Goal: Task Accomplishment & Management: Use online tool/utility

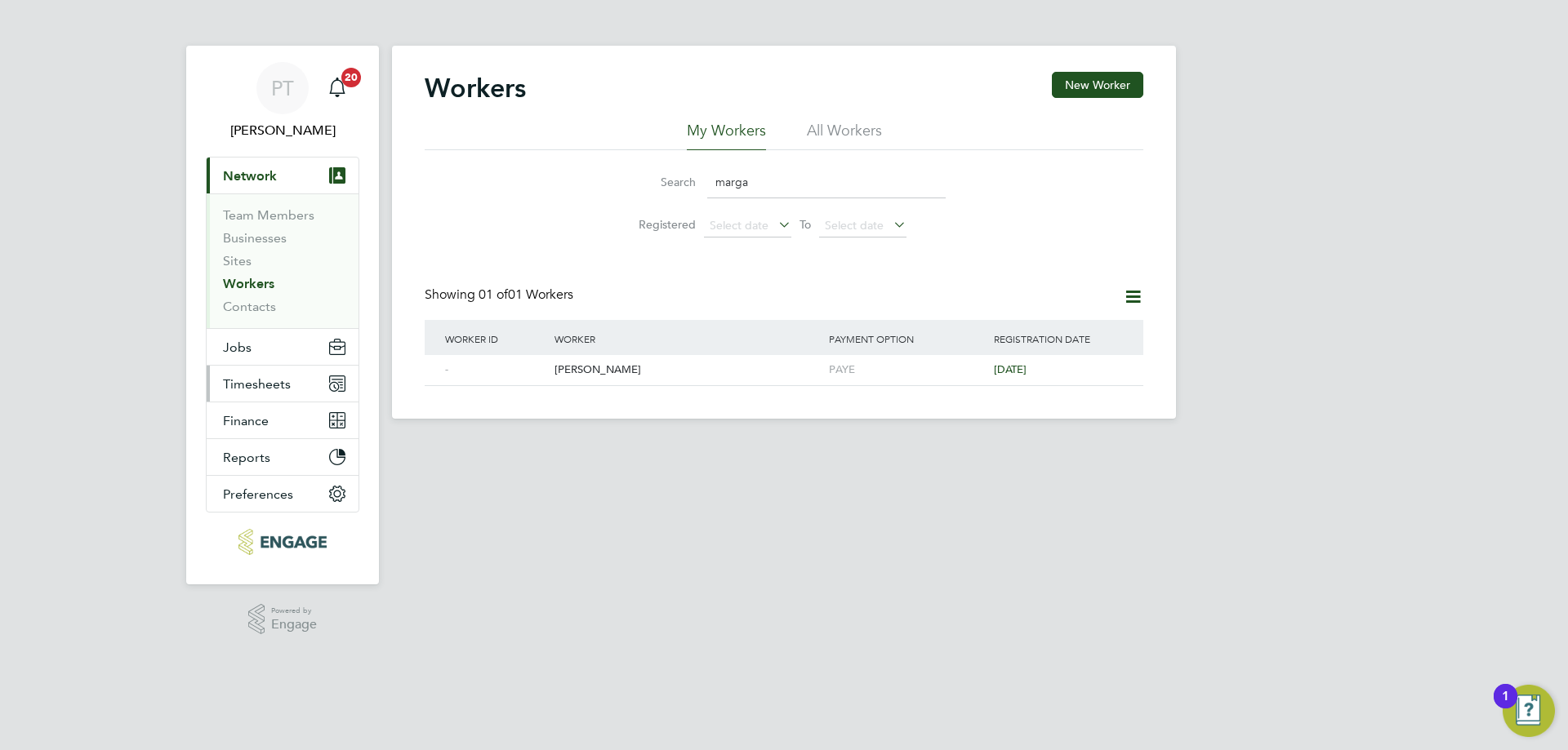
click at [250, 388] on span "Timesheets" at bounding box center [257, 384] width 68 height 16
click at [841, 130] on li "All Workers" at bounding box center [844, 135] width 75 height 29
click at [249, 381] on span "Timesheets" at bounding box center [257, 384] width 68 height 16
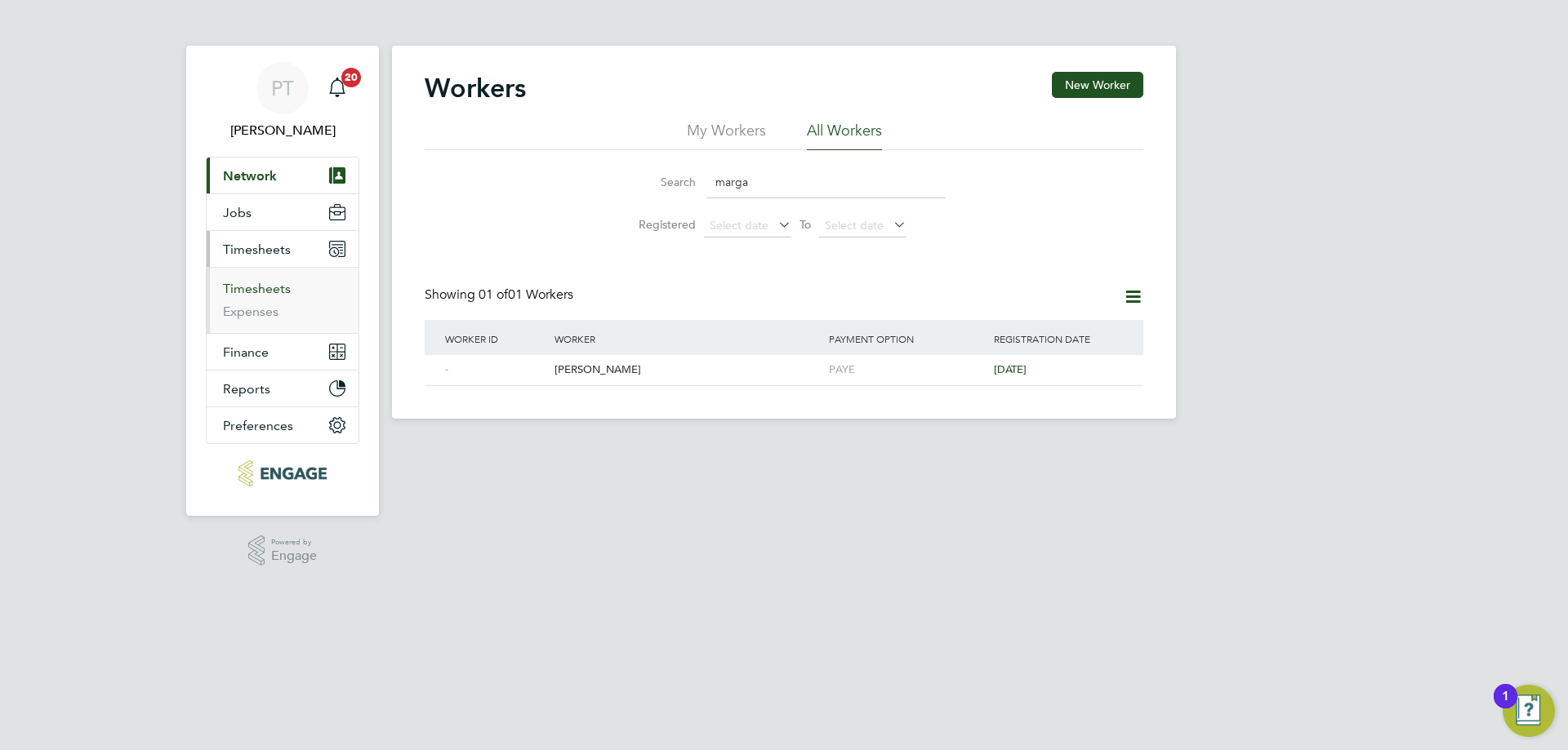
click at [265, 290] on link "Timesheets" at bounding box center [257, 289] width 68 height 16
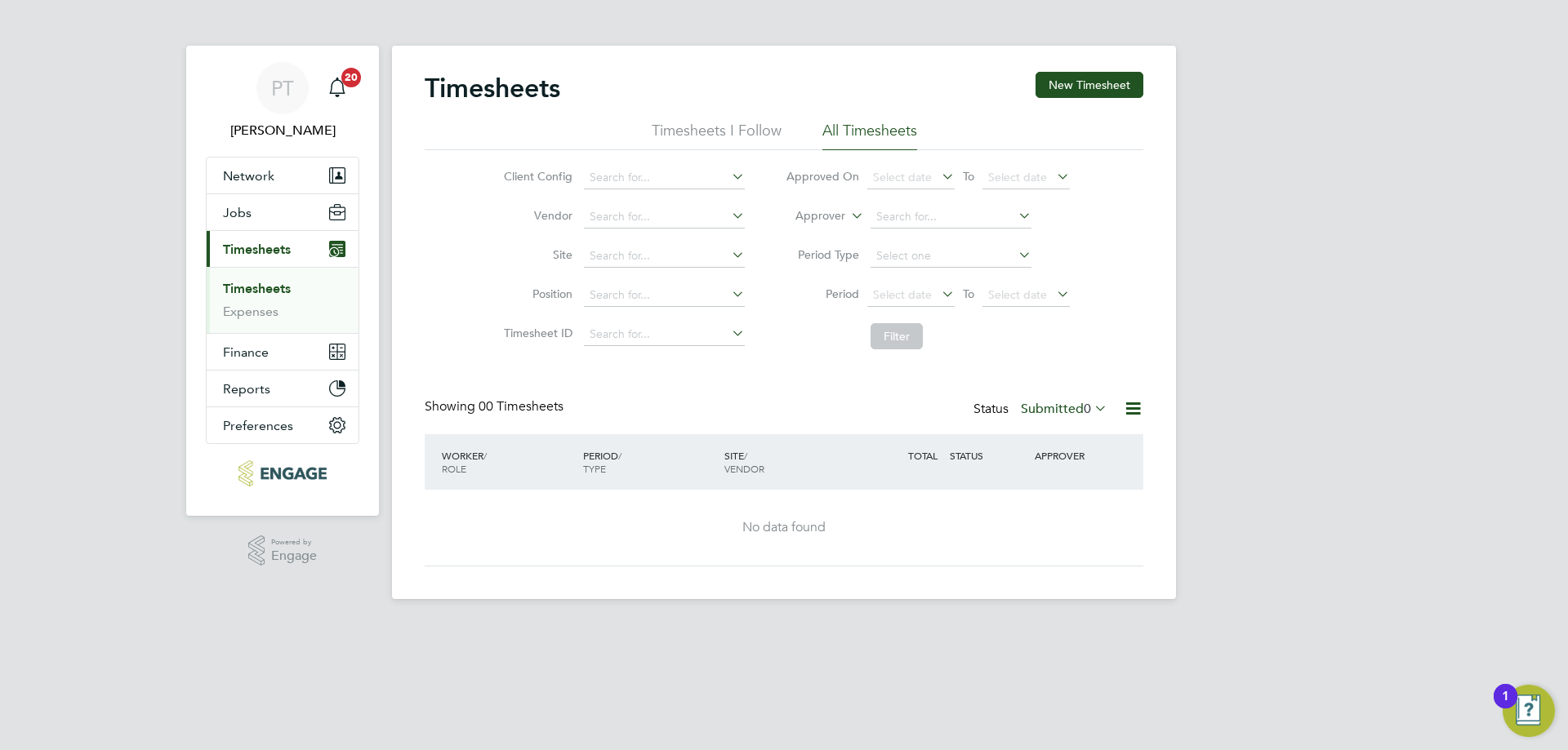
click at [871, 130] on li "All Timesheets" at bounding box center [870, 135] width 95 height 29
click at [1032, 292] on span "Select date" at bounding box center [1018, 295] width 59 height 15
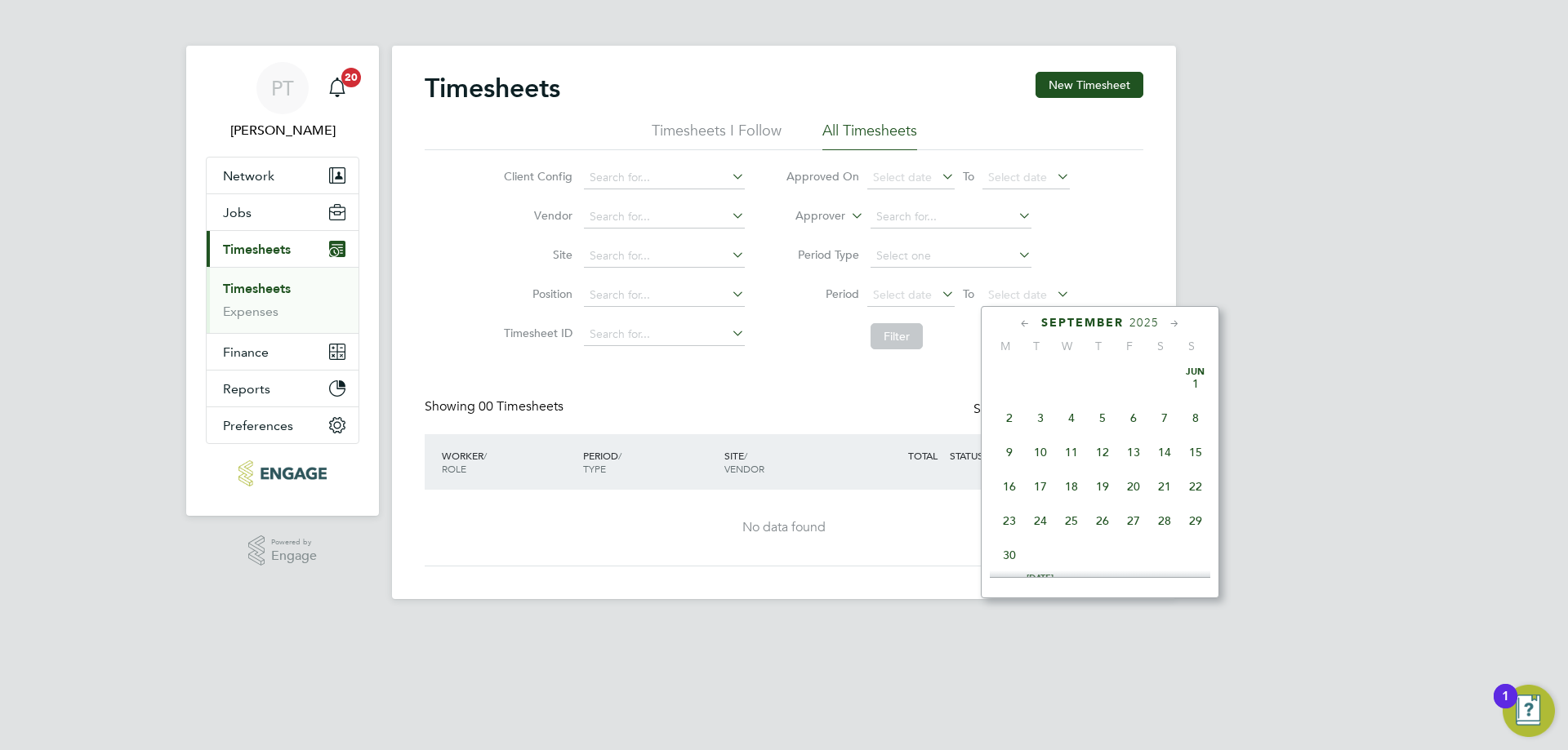
scroll to position [636, 0]
click at [1136, 417] on span "26" at bounding box center [1134, 401] width 31 height 31
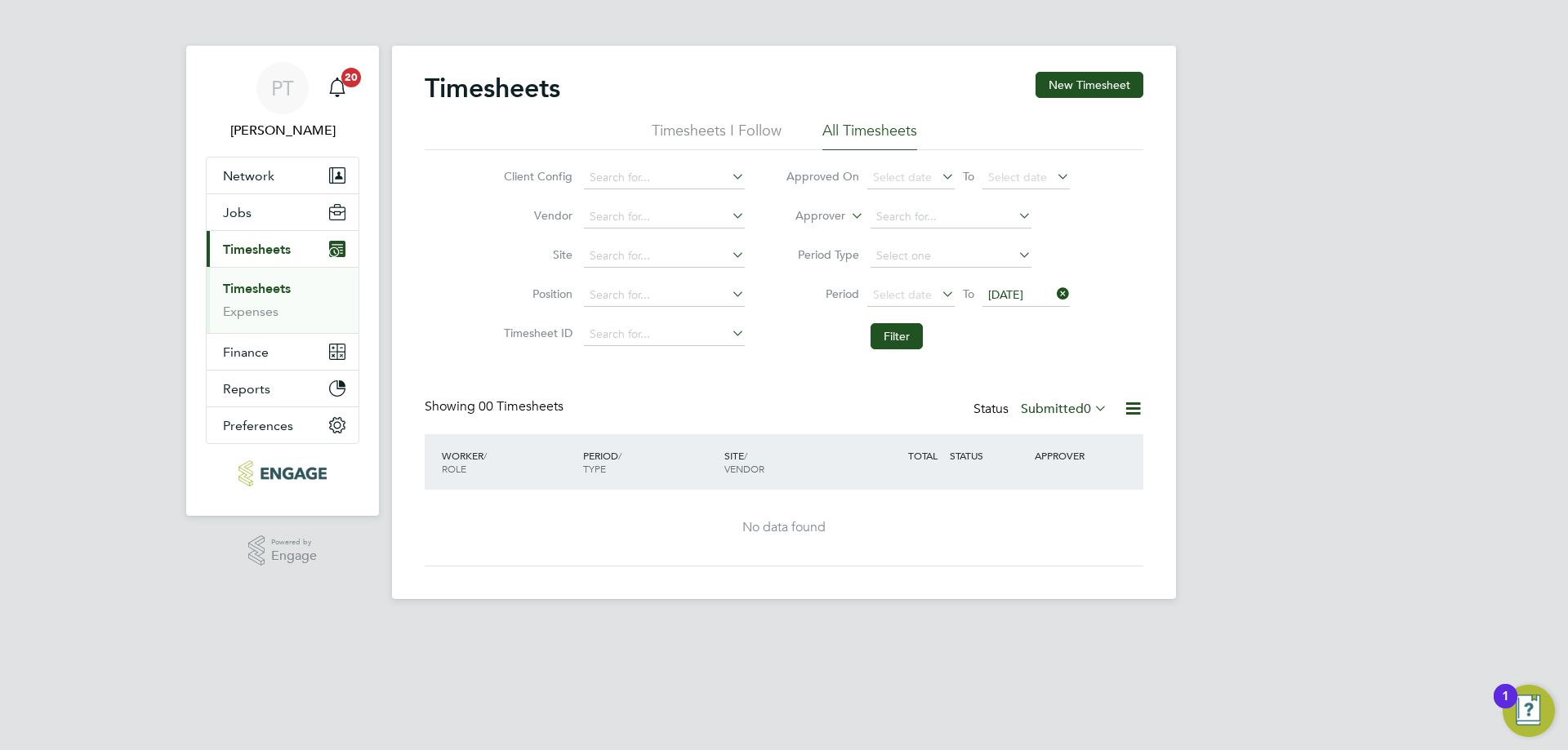
click at [909, 355] on li "Filter" at bounding box center [927, 336] width 325 height 42
click at [905, 343] on button "Filter" at bounding box center [896, 336] width 52 height 26
click at [898, 292] on span "Select date" at bounding box center [903, 295] width 59 height 15
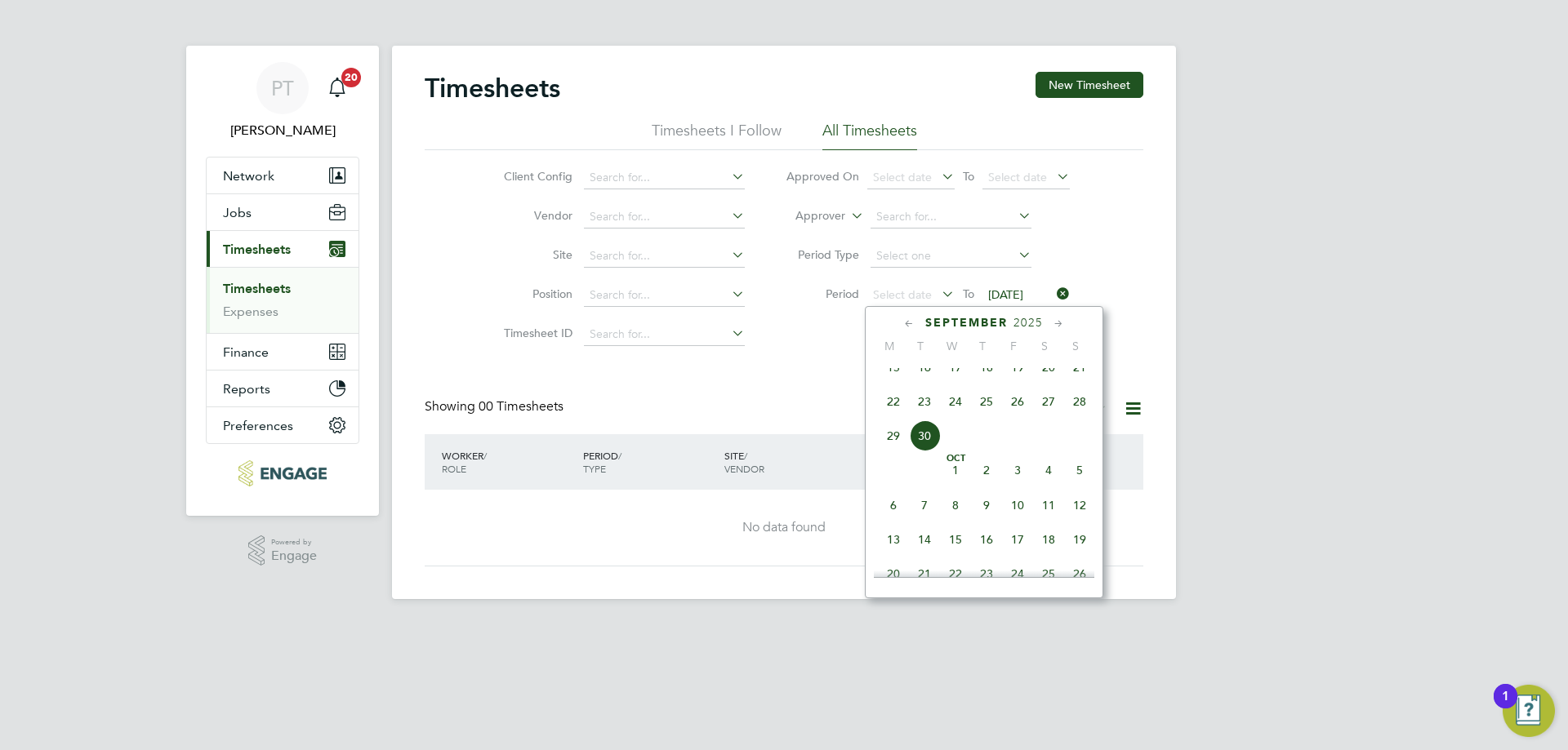
click at [1048, 379] on span "20" at bounding box center [1049, 367] width 31 height 31
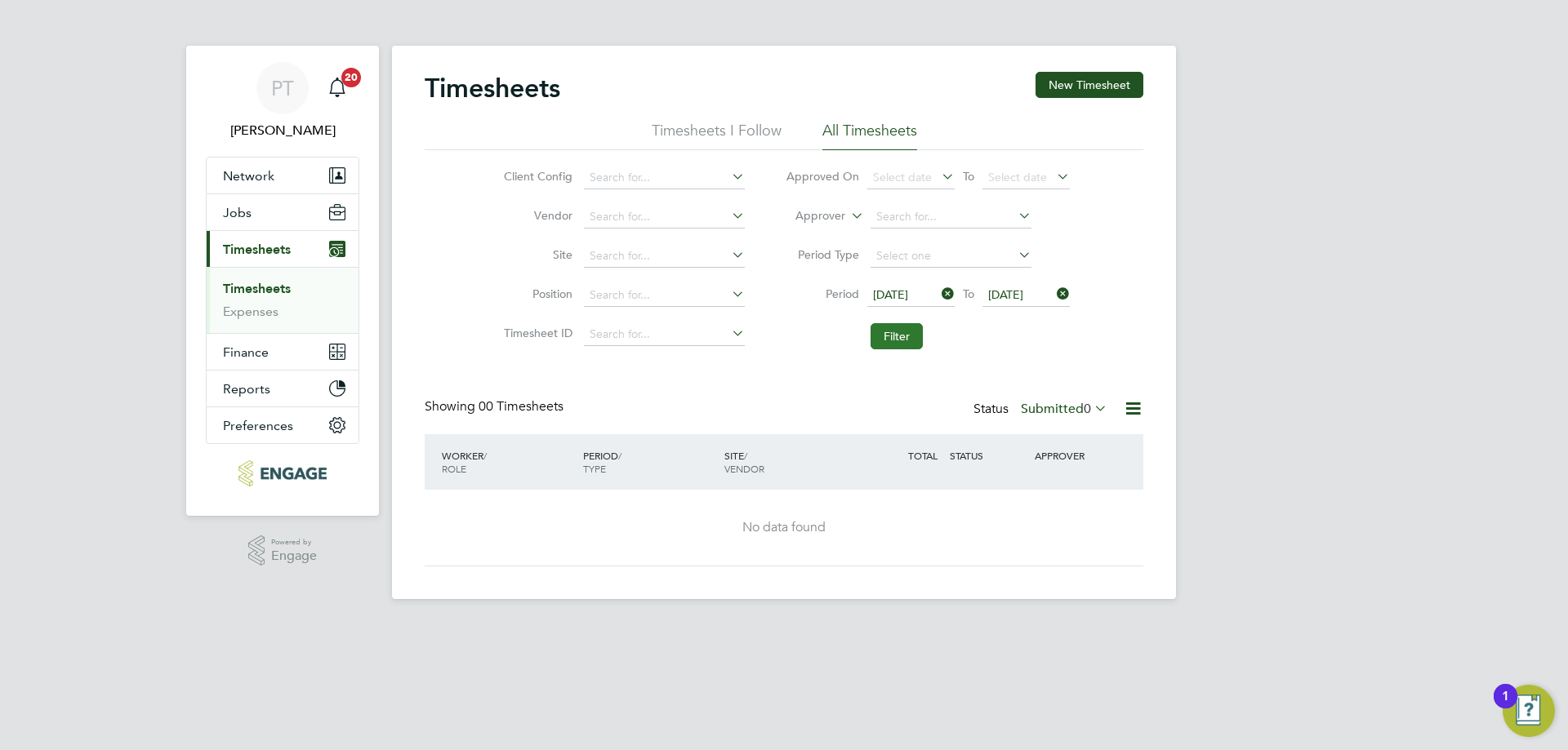
click at [903, 338] on button "Filter" at bounding box center [896, 336] width 52 height 26
click at [1067, 91] on button "New Timesheet" at bounding box center [1089, 84] width 108 height 26
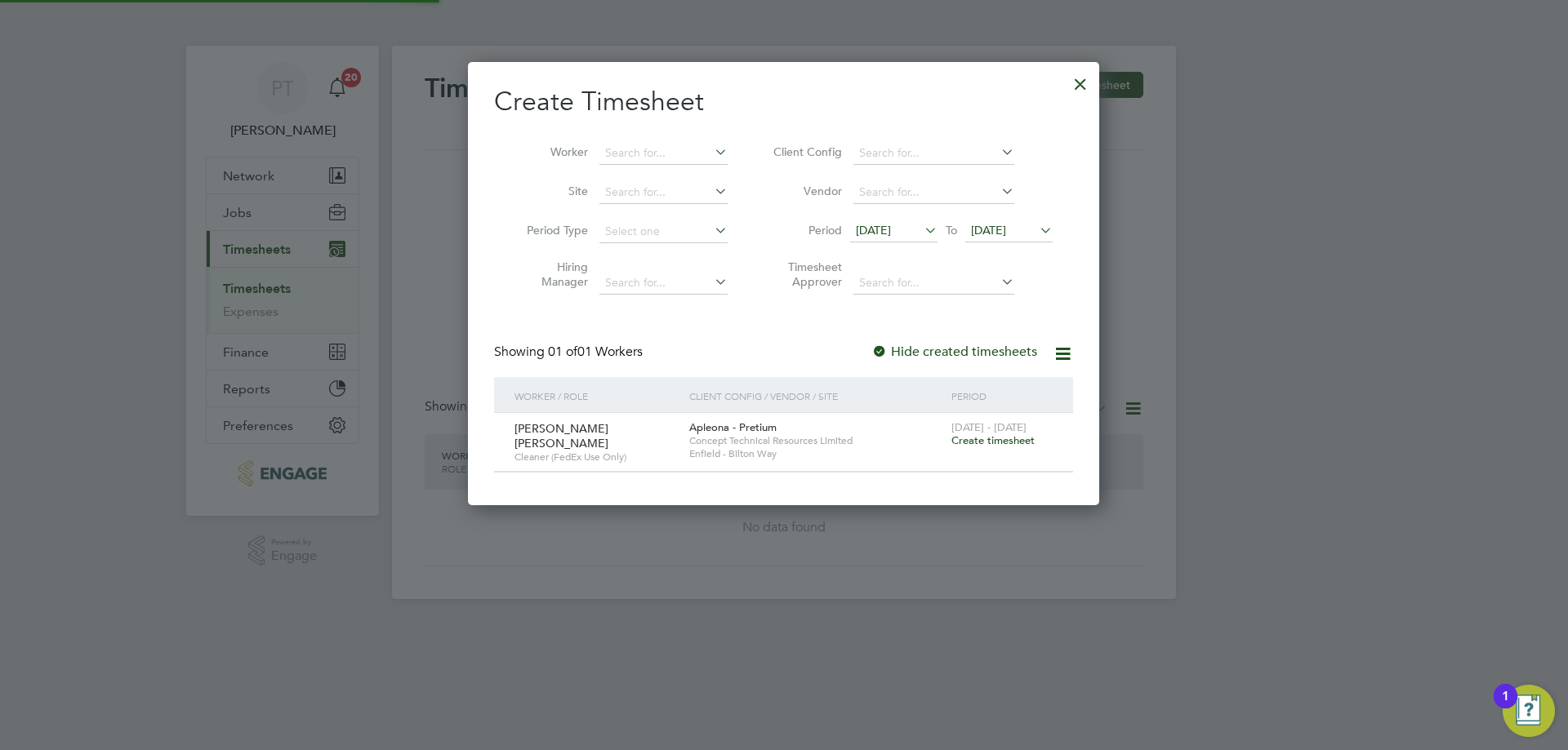
scroll to position [441, 633]
click at [1077, 83] on div at bounding box center [1080, 80] width 29 height 29
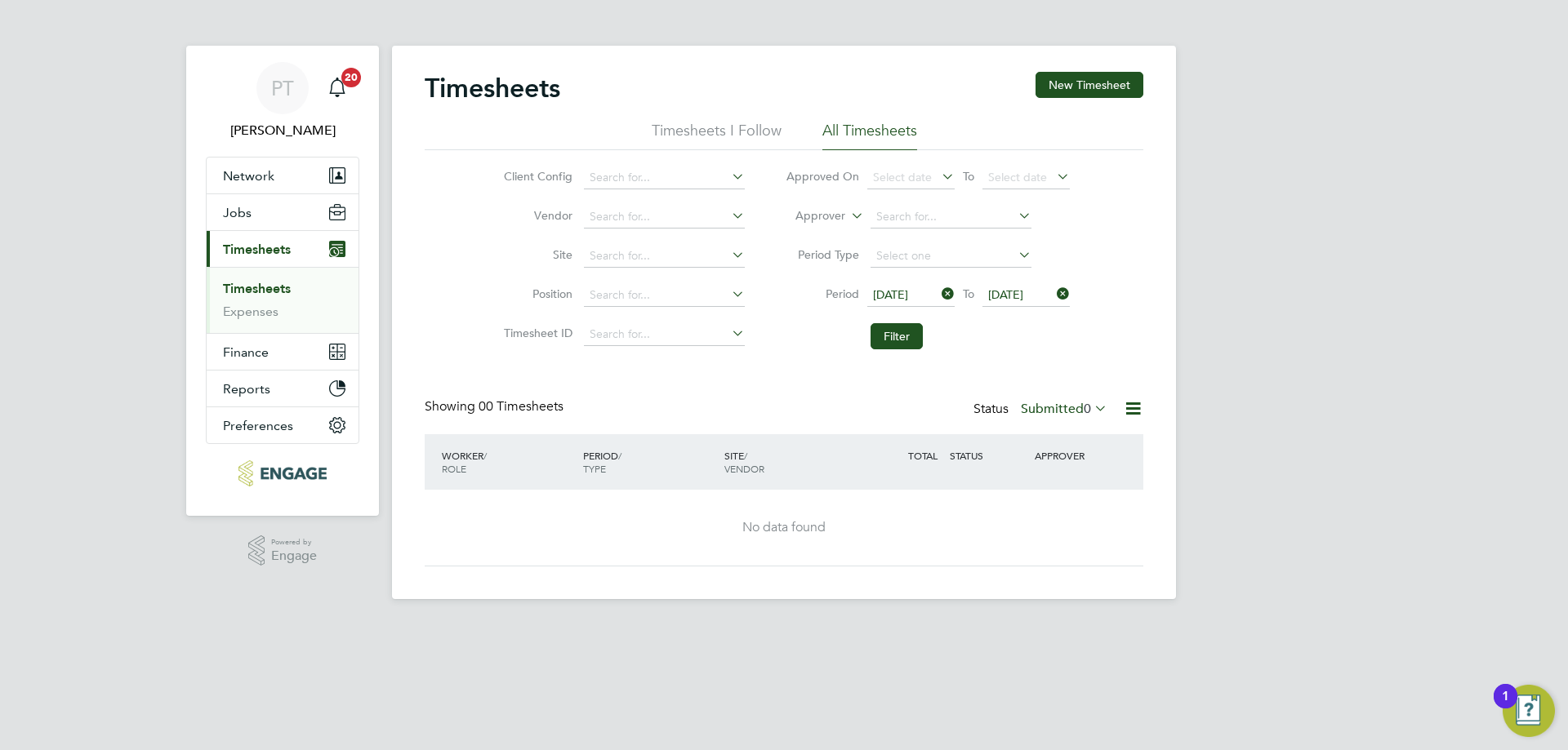
click at [1015, 293] on span "[DATE]" at bounding box center [1006, 295] width 35 height 15
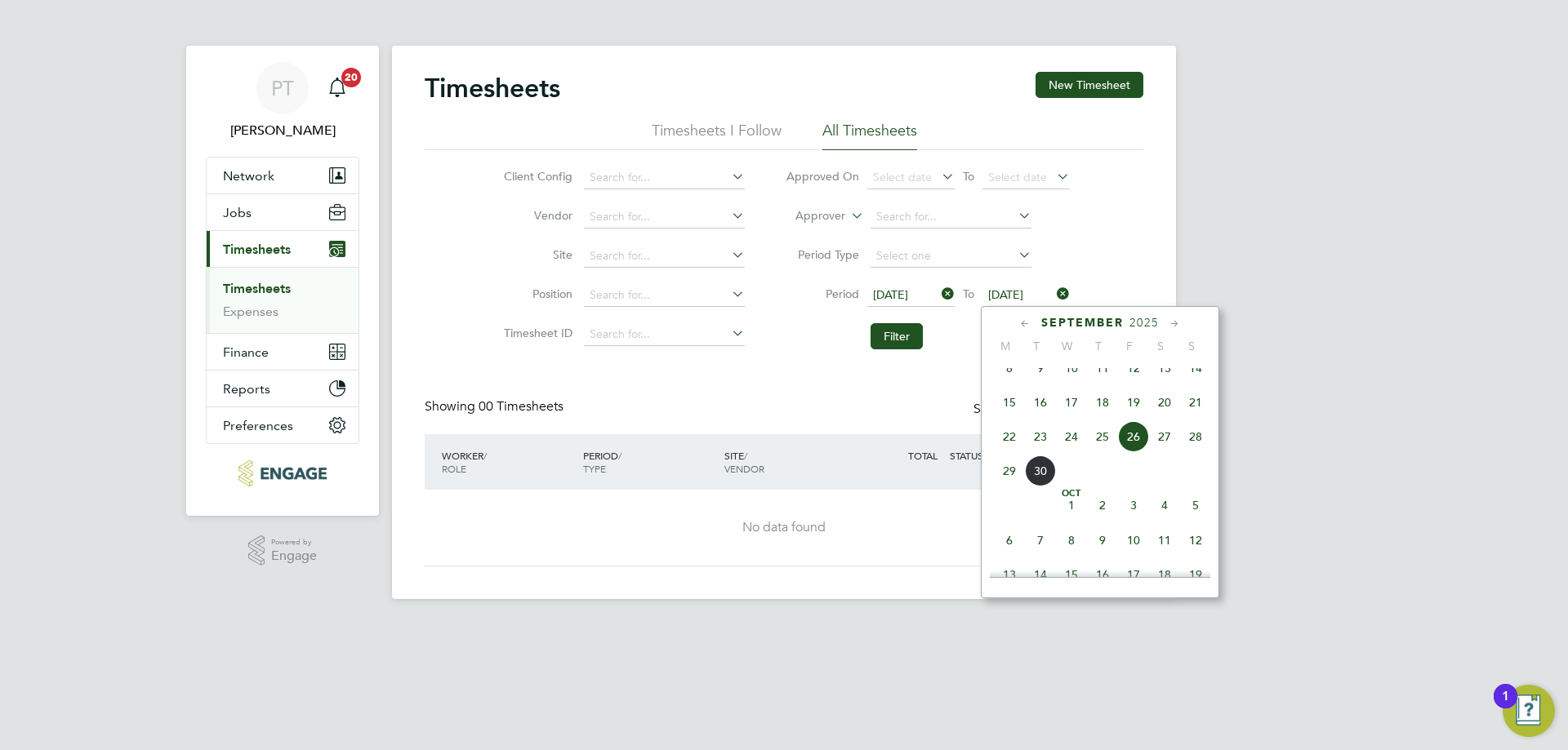
click at [1151, 179] on div "Timesheets New Timesheet Timesheets I Follow All Timesheets Client Config Vendo…" at bounding box center [784, 322] width 784 height 553
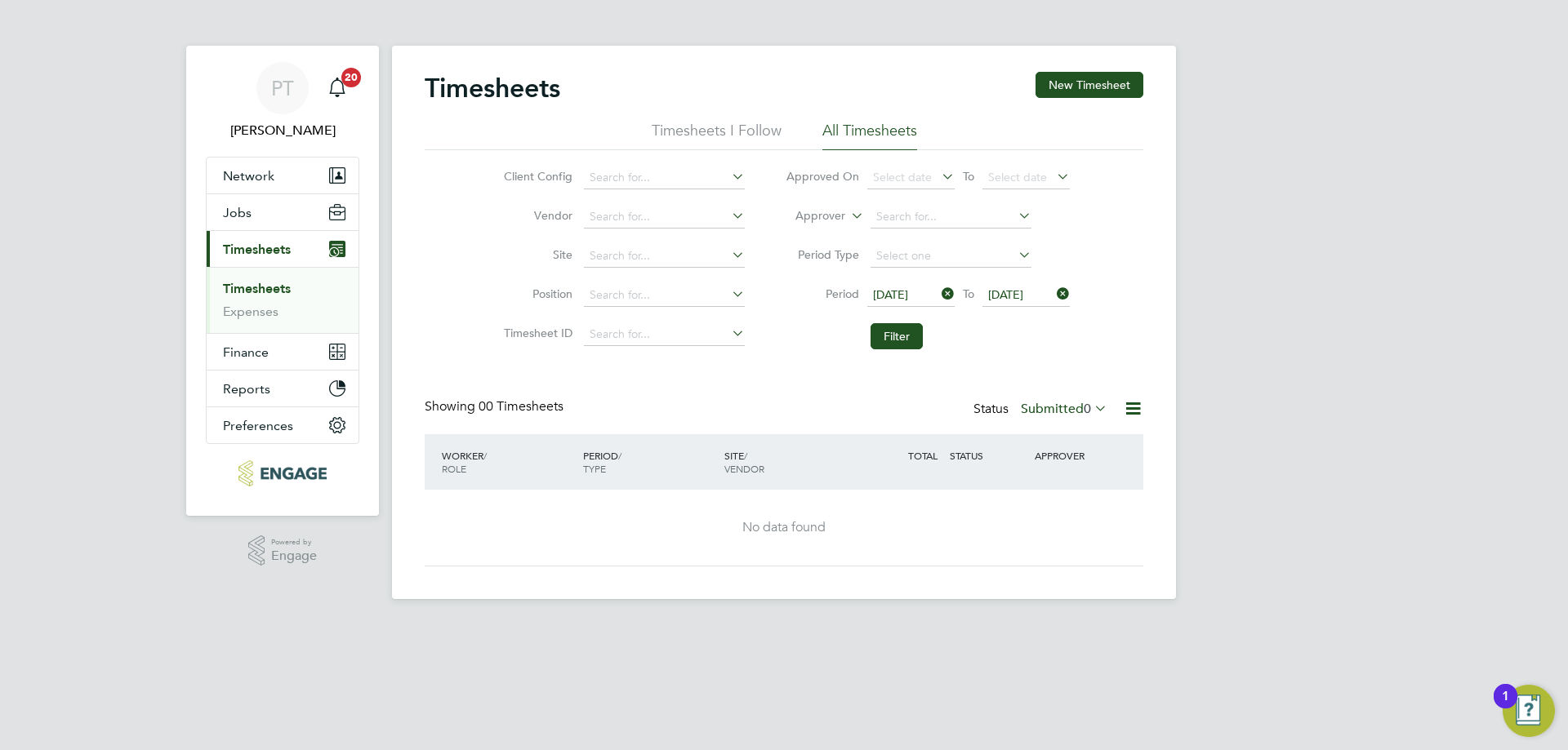
click at [1057, 407] on label "Submitted 0" at bounding box center [1064, 408] width 86 height 17
click at [1100, 441] on li "4" at bounding box center [1107, 437] width 15 height 23
click at [1044, 408] on label "Submitted 0" at bounding box center [1064, 408] width 86 height 17
click at [1042, 435] on li "All" at bounding box center [1062, 437] width 75 height 23
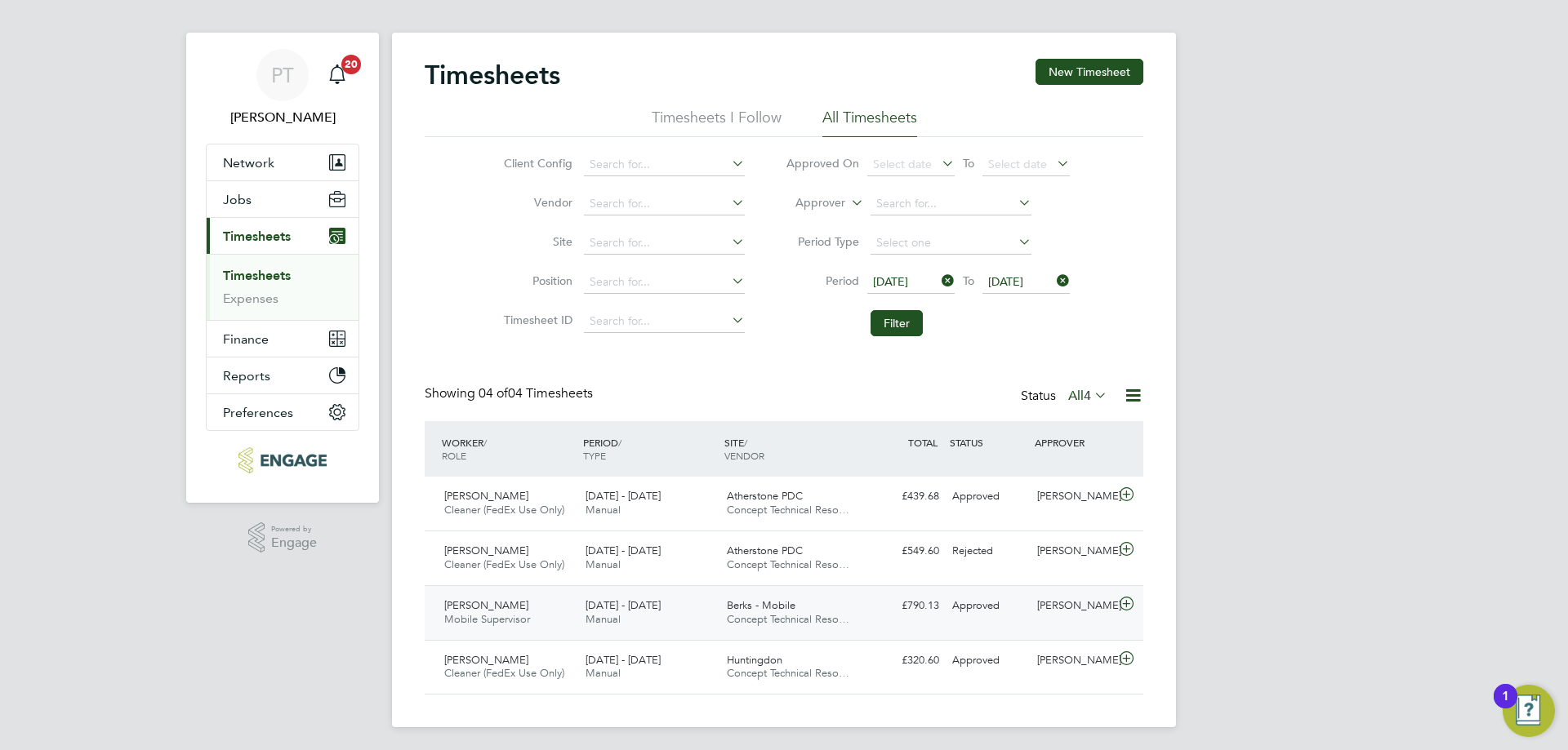
scroll to position [17, 0]
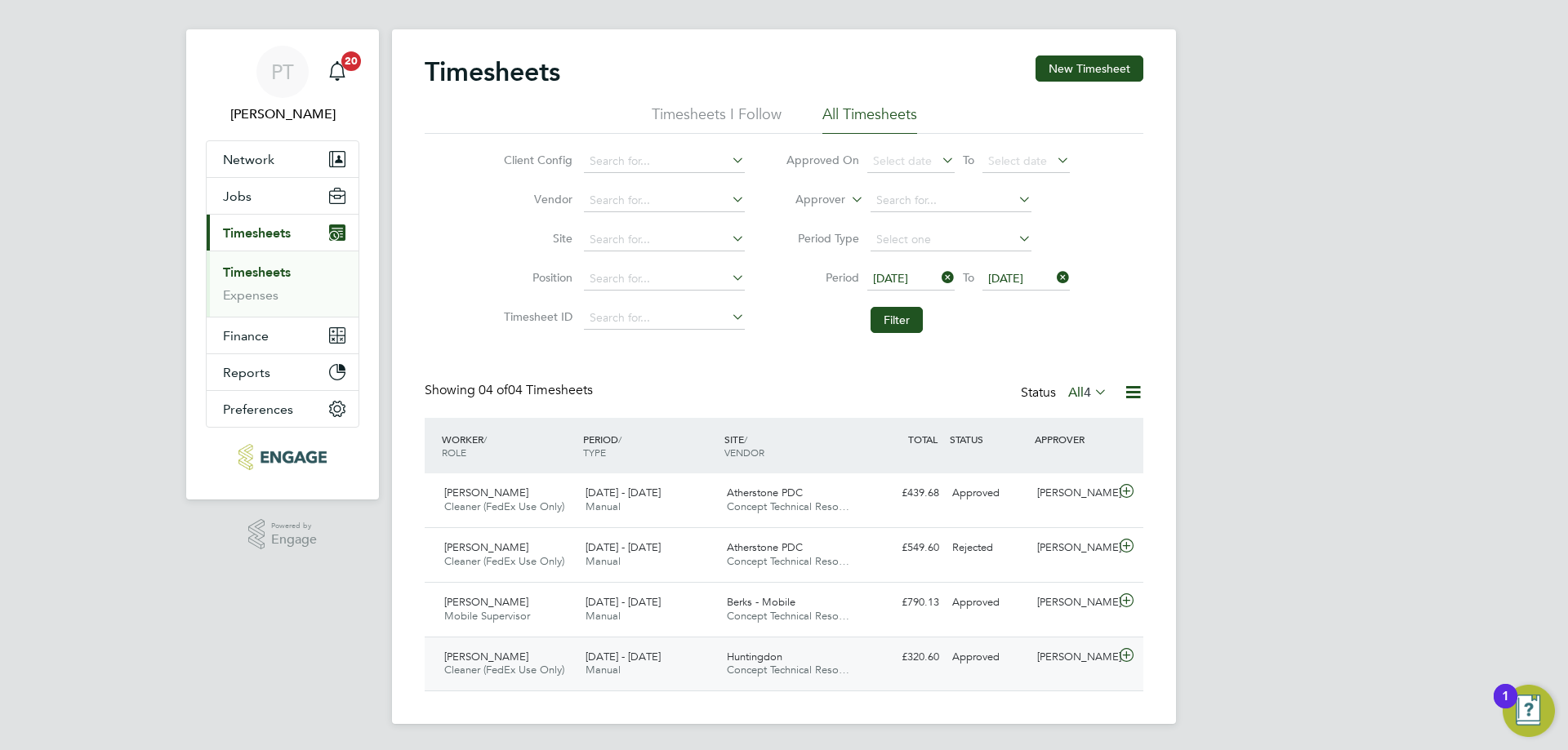
click at [514, 655] on span "[PERSON_NAME]" at bounding box center [487, 657] width 84 height 14
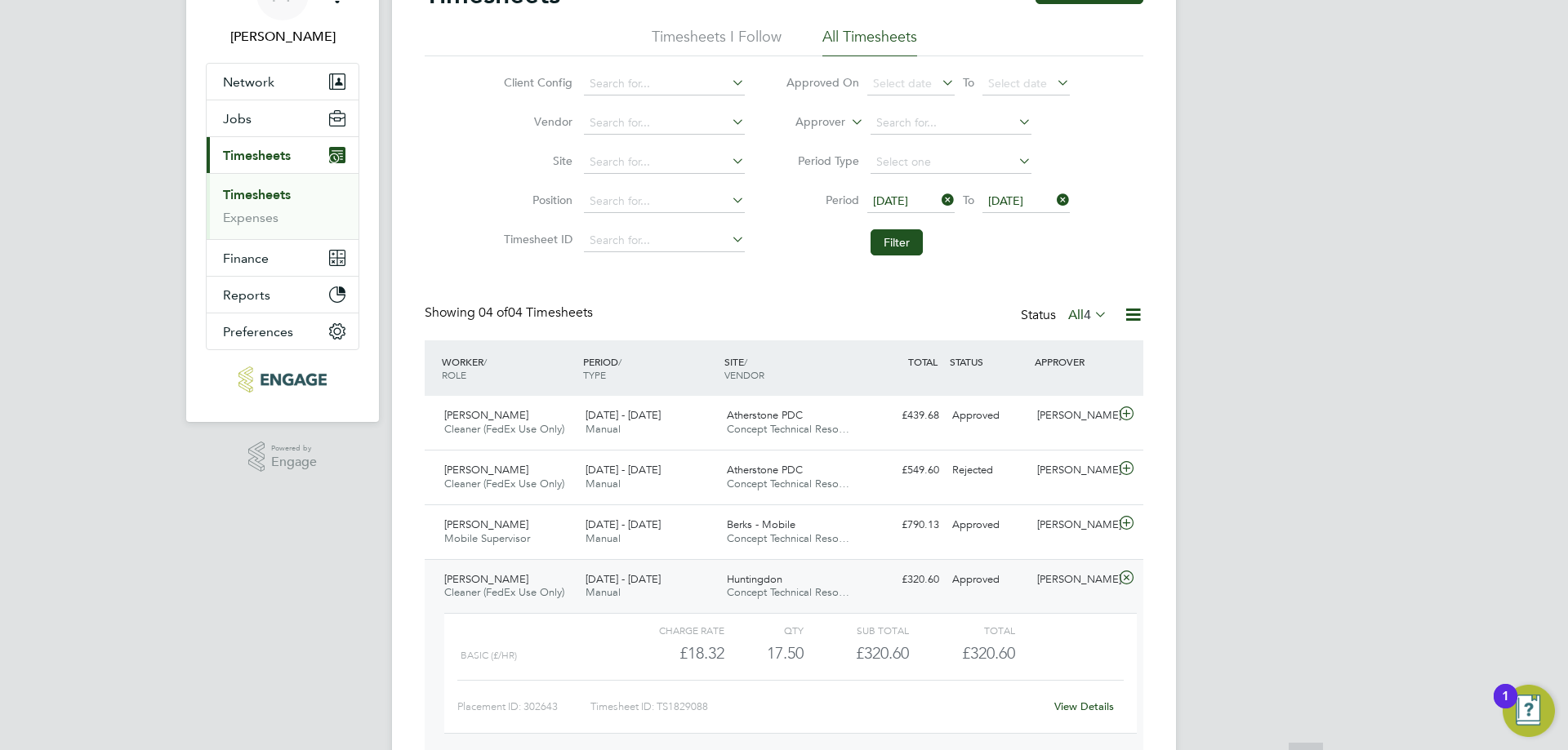
scroll to position [166, 0]
